Goal: Check status: Check status

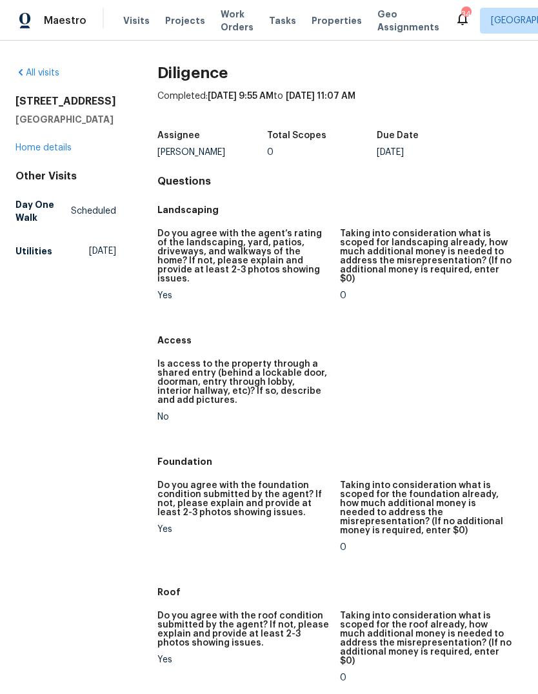
click at [134, 26] on span "Visits" at bounding box center [136, 20] width 26 height 13
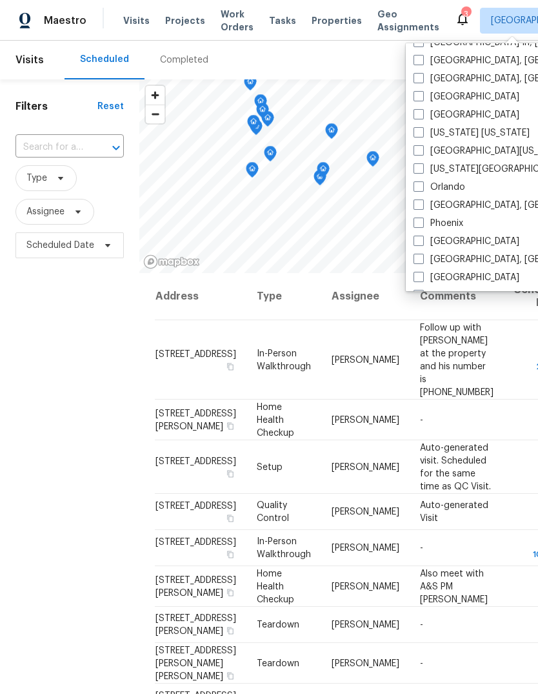
scroll to position [592, 0]
click at [425, 172] on label "[US_STATE][GEOGRAPHIC_DATA], [GEOGRAPHIC_DATA]" at bounding box center [538, 169] width 248 height 13
click at [422, 172] on input "[US_STATE][GEOGRAPHIC_DATA], [GEOGRAPHIC_DATA]" at bounding box center [418, 167] width 8 height 8
checkbox input "true"
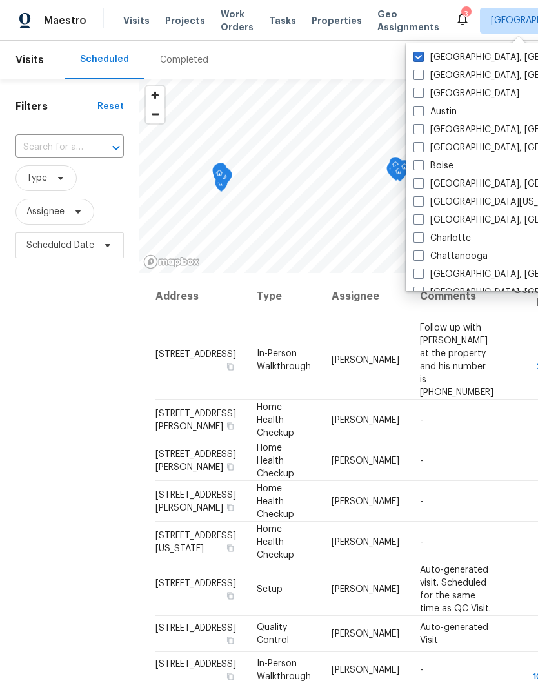
click at [425, 54] on label "[GEOGRAPHIC_DATA], [GEOGRAPHIC_DATA]" at bounding box center [514, 57] width 200 height 13
click at [422, 54] on input "[GEOGRAPHIC_DATA], [GEOGRAPHIC_DATA]" at bounding box center [418, 55] width 8 height 8
checkbox input "false"
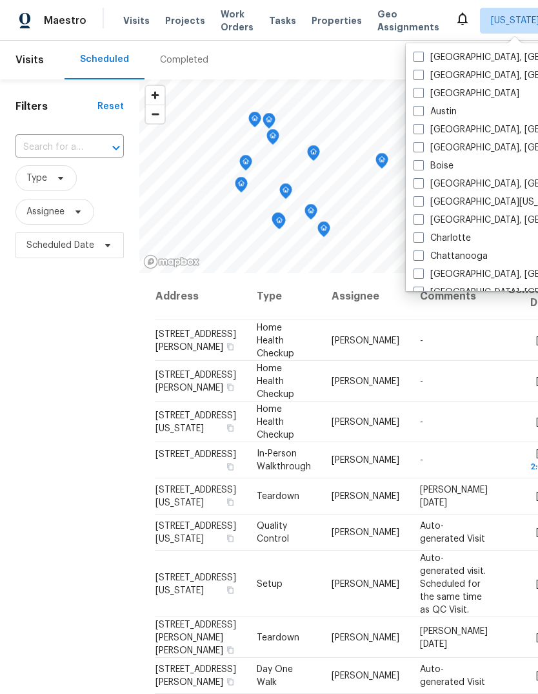
click at [369, 56] on div "Scheduled Completed" at bounding box center [262, 60] width 394 height 39
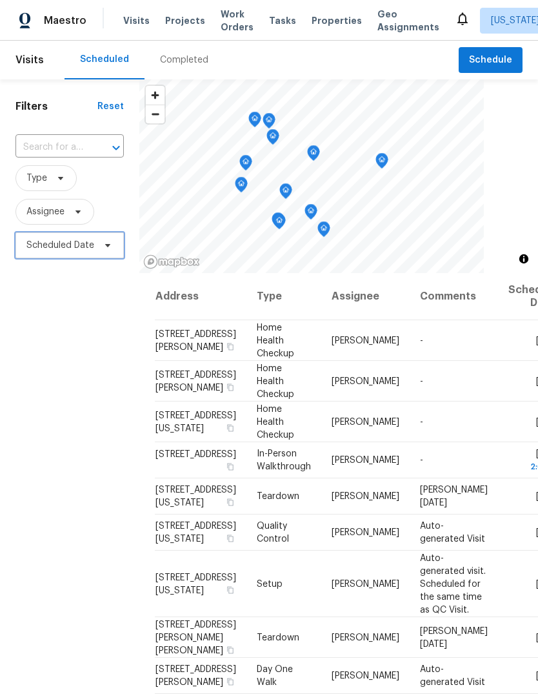
click at [77, 250] on span "Scheduled Date" at bounding box center [60, 245] width 68 height 13
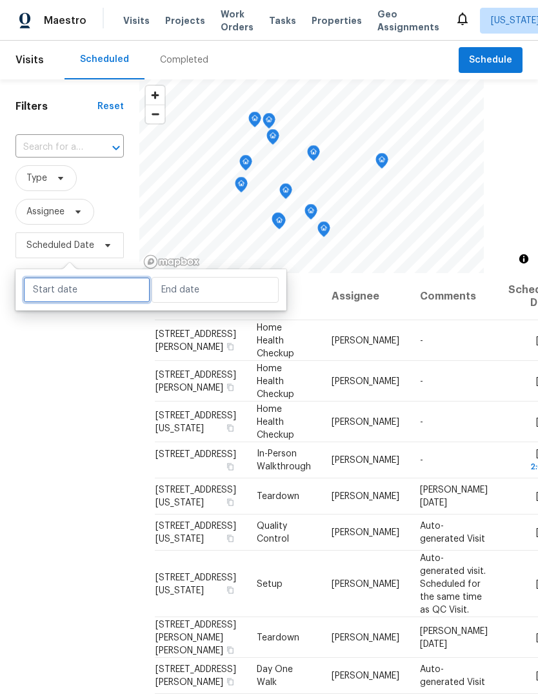
click at [58, 286] on input "text" at bounding box center [86, 290] width 127 height 26
select select "8"
select select "2025"
select select "9"
select select "2025"
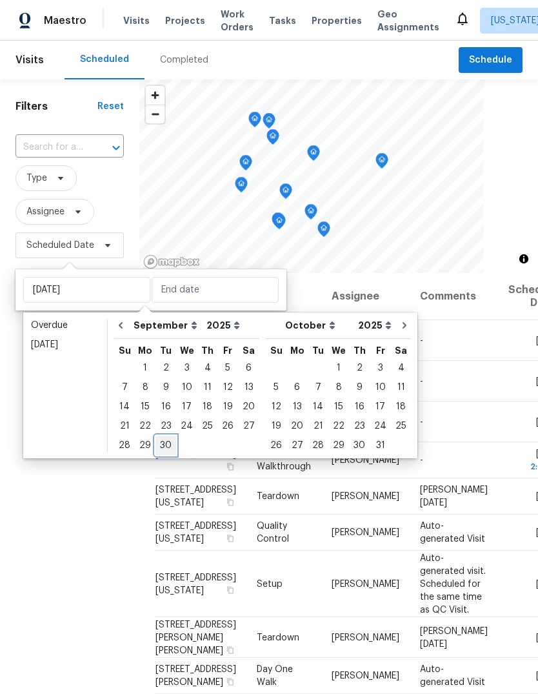
click at [163, 443] on div "30" at bounding box center [166, 445] width 21 height 18
type input "[DATE]"
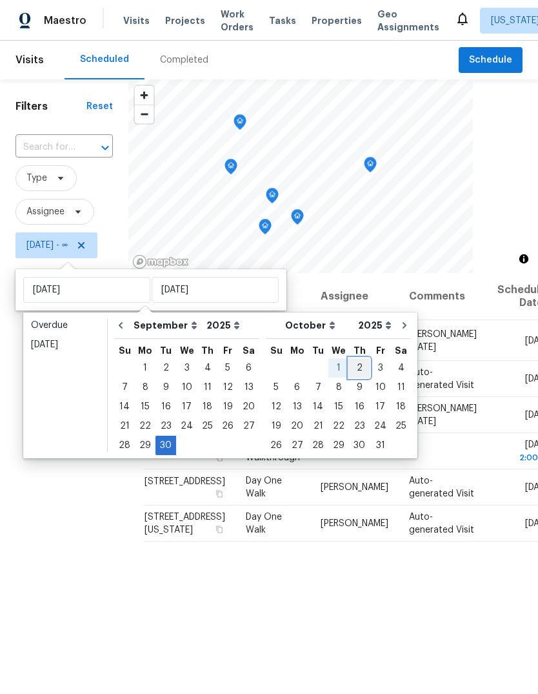
click at [351, 365] on div "2" at bounding box center [359, 368] width 21 height 18
type input "[DATE]"
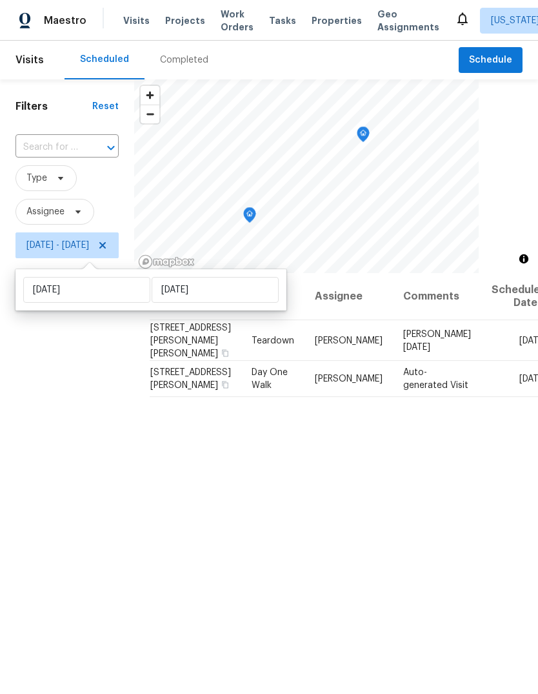
click at [134, 418] on div "Filters Reset ​ Type Assignee [DATE] - [DATE]" at bounding box center [67, 453] width 134 height 749
